Goal: Task Accomplishment & Management: Complete application form

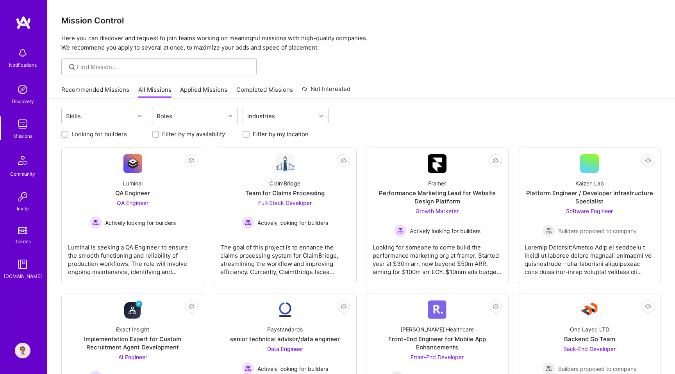
click at [259, 137] on label "Filter by my location" at bounding box center [281, 134] width 56 height 8
click at [250, 137] on input "Filter by my location" at bounding box center [246, 134] width 5 height 5
checkbox input "true"
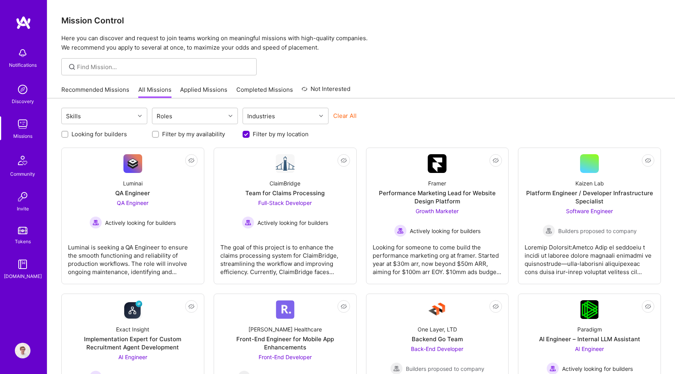
click at [126, 138] on label "Looking for builders" at bounding box center [98, 134] width 55 height 8
click at [68, 138] on input "Looking for builders" at bounding box center [65, 134] width 5 height 5
checkbox input "true"
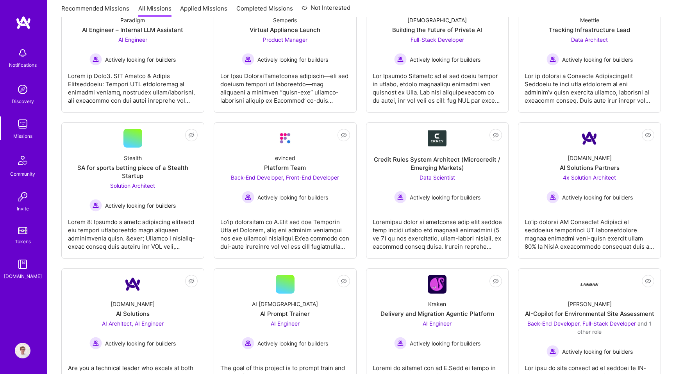
scroll to position [505, 0]
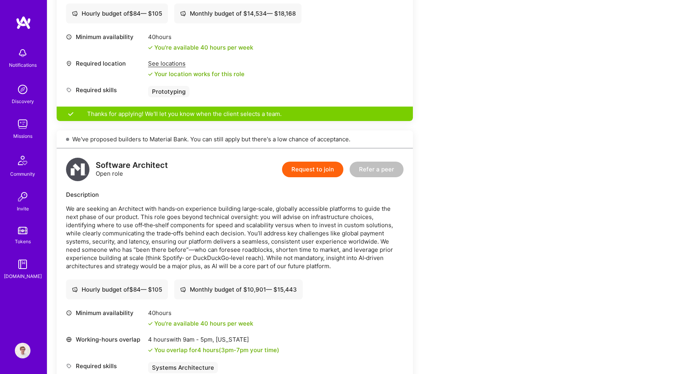
scroll to position [379, 0]
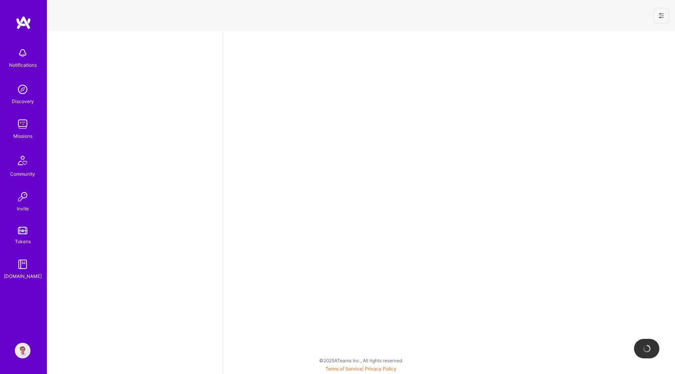
select select "PL"
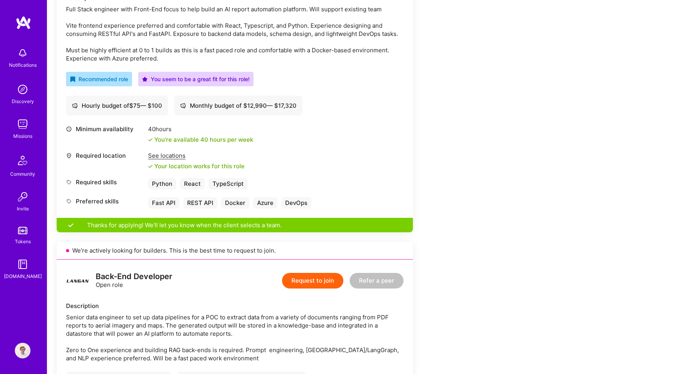
scroll to position [245, 0]
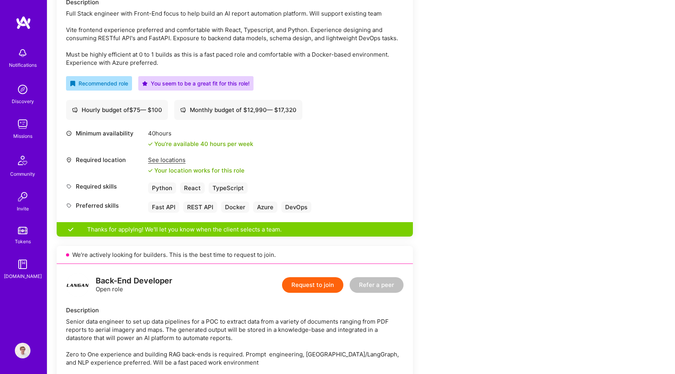
click at [31, 25] on link at bounding box center [23, 23] width 47 height 14
